Goal: Book appointment/travel/reservation

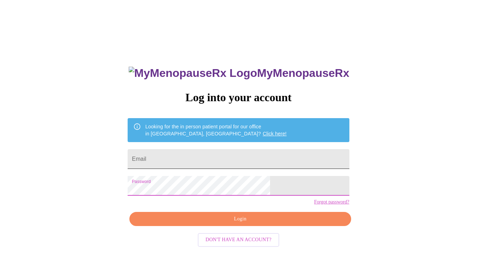
click at [220, 155] on input "Email" at bounding box center [238, 159] width 221 height 20
click at [198, 158] on input "Email" at bounding box center [238, 159] width 221 height 20
paste input "[EMAIL_ADDRESS][DOMAIN_NAME]"
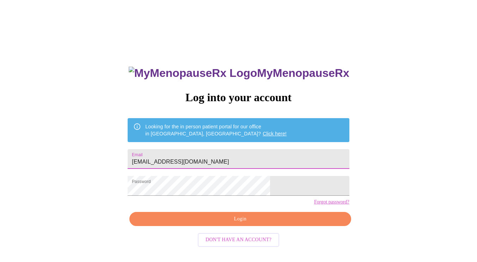
type input "[EMAIL_ADDRESS][DOMAIN_NAME]"
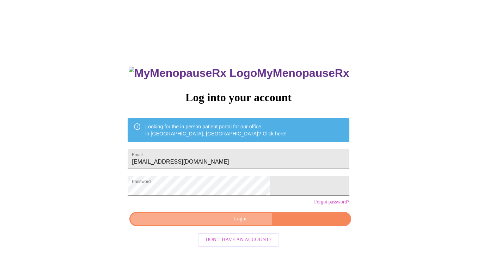
click at [220, 223] on span "Login" at bounding box center [239, 219] width 205 height 9
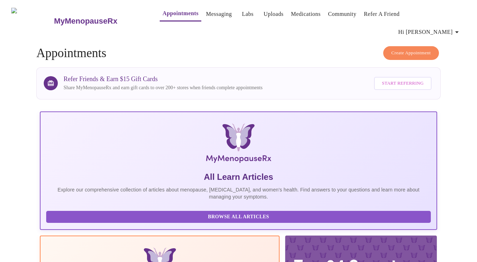
scroll to position [124, 0]
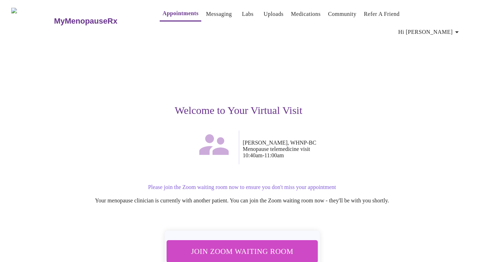
scroll to position [32, 0]
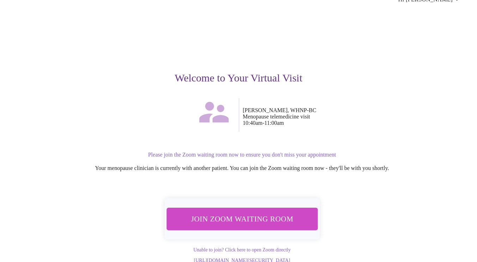
click at [242, 212] on span "Join Zoom Waiting Room" at bounding box center [241, 218] width 132 height 13
click at [259, 212] on span "Join Zoom Waiting Room" at bounding box center [241, 218] width 132 height 13
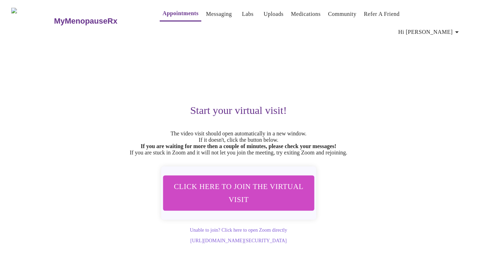
scroll to position [0, 0]
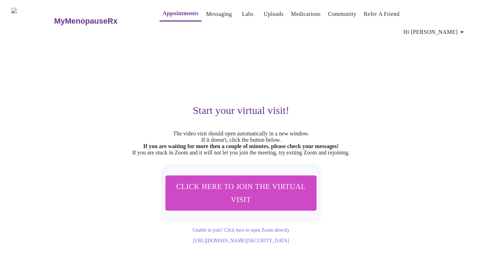
click at [243, 188] on span "Click here to join the virtual visit" at bounding box center [241, 193] width 132 height 26
click at [206, 15] on link "Messaging" at bounding box center [219, 14] width 26 height 10
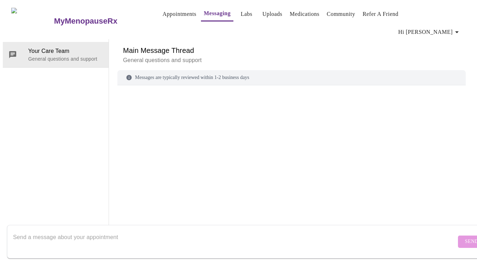
click at [166, 14] on link "Appointments" at bounding box center [179, 14] width 34 height 10
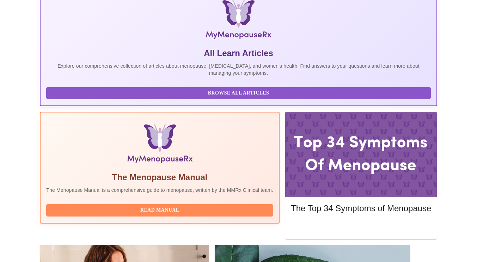
scroll to position [124, 0]
